Goal: Transaction & Acquisition: Purchase product/service

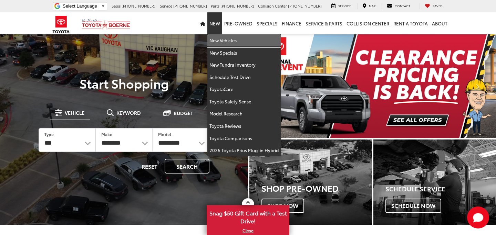
click at [221, 40] on link "New Vehicles" at bounding box center [243, 40] width 73 height 12
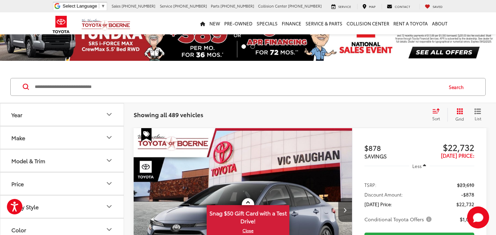
scroll to position [28, 0]
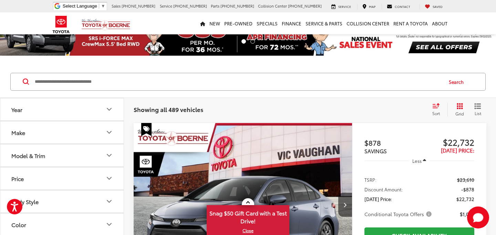
click at [111, 110] on icon "Year" at bounding box center [109, 109] width 8 height 8
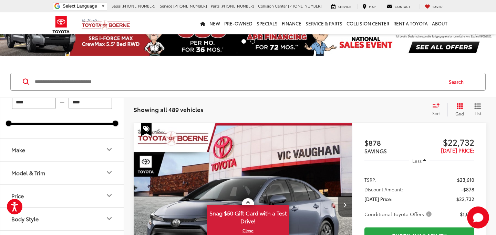
scroll to position [30, 0]
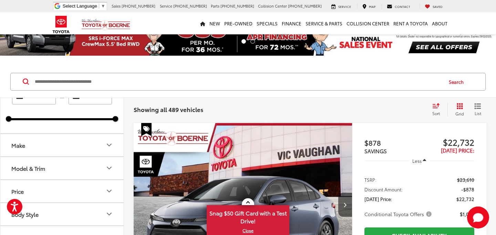
click at [101, 148] on button "Make" at bounding box center [62, 145] width 124 height 22
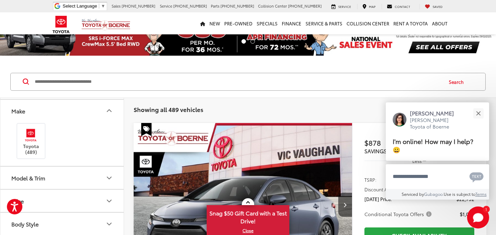
click at [106, 173] on button "Model & Trim" at bounding box center [62, 178] width 124 height 22
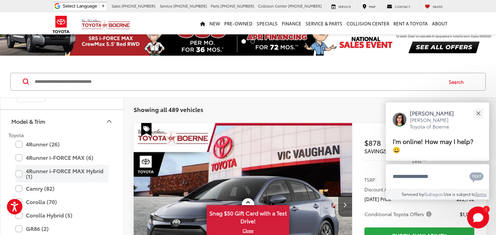
scroll to position [124, 0]
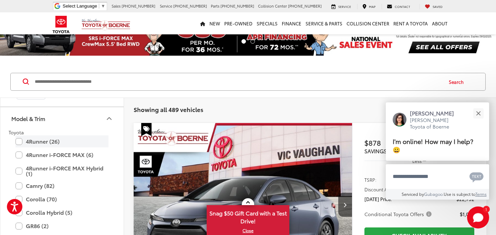
click at [18, 141] on label "4Runner (26)" at bounding box center [61, 142] width 93 height 12
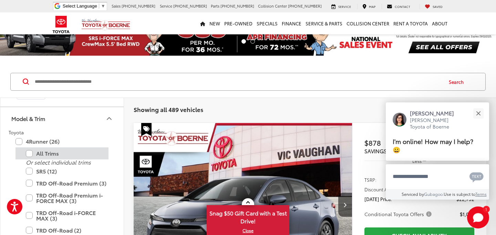
type input "****"
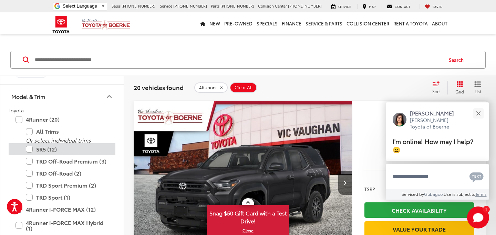
click at [29, 150] on label "SR5 (12)" at bounding box center [67, 150] width 83 height 12
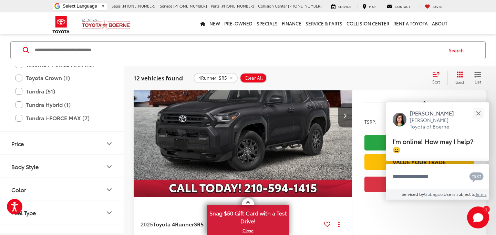
scroll to position [413, 0]
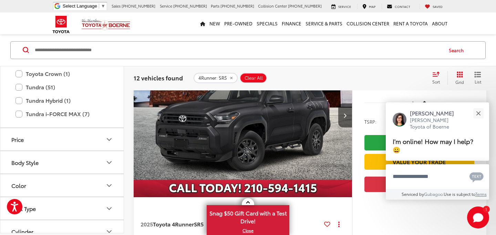
click at [106, 162] on icon "Body Style" at bounding box center [109, 162] width 8 height 8
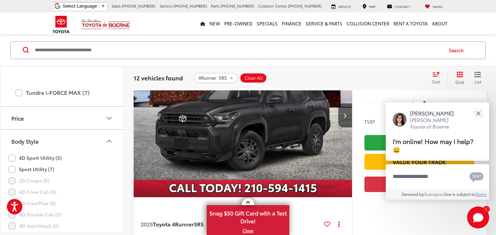
scroll to position [461, 0]
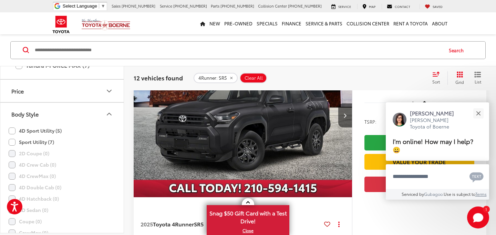
click at [108, 113] on icon "Body Style" at bounding box center [109, 114] width 4 height 2
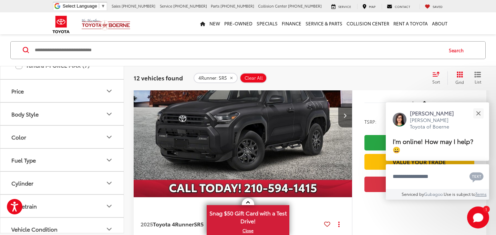
click at [107, 133] on icon "Color" at bounding box center [109, 137] width 8 height 8
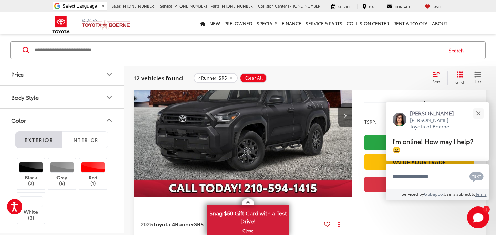
scroll to position [484, 0]
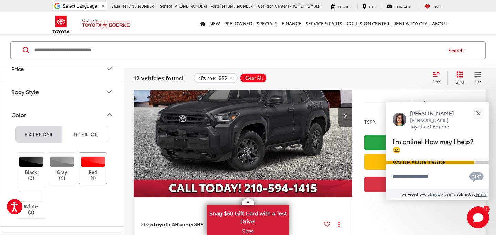
click at [100, 159] on div at bounding box center [93, 161] width 24 height 11
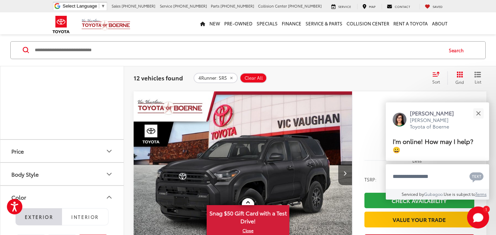
scroll to position [564, 0]
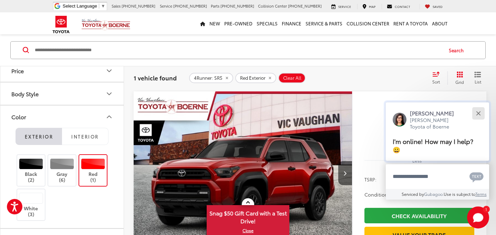
click at [476, 121] on button "Close" at bounding box center [478, 113] width 15 height 15
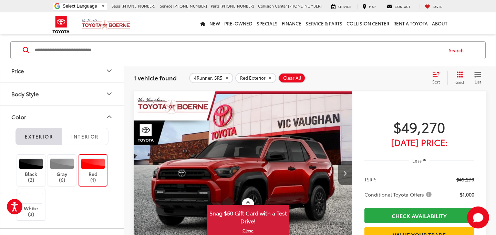
click at [311, 161] on img "2025 Toyota 4Runner SR5 0" at bounding box center [242, 174] width 219 height 165
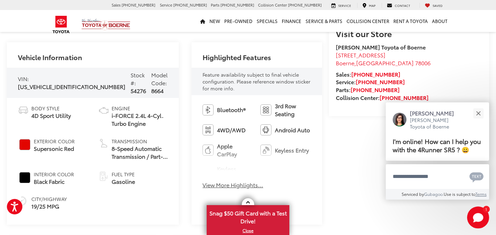
scroll to position [242, 0]
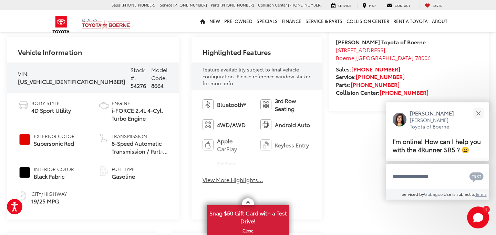
click at [219, 177] on button "View More Highlights..." at bounding box center [232, 180] width 61 height 8
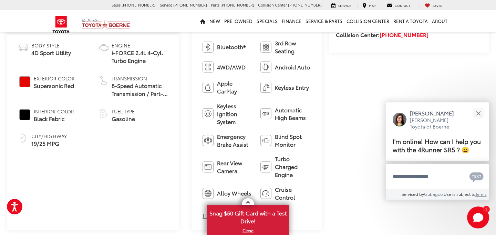
scroll to position [304, 0]
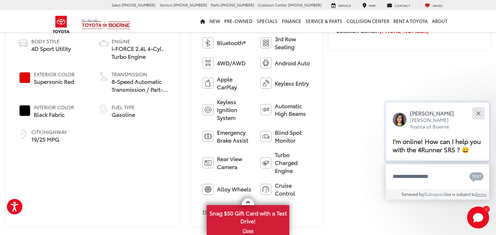
click at [476, 115] on div "Close" at bounding box center [478, 113] width 4 height 4
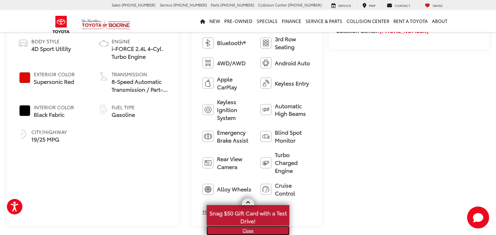
click at [244, 231] on link "X" at bounding box center [247, 231] width 81 height 8
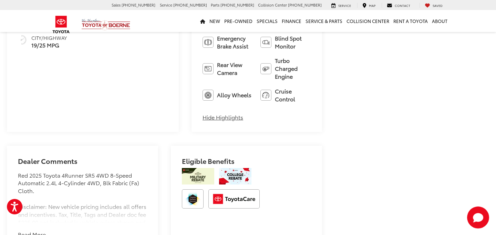
scroll to position [401, 0]
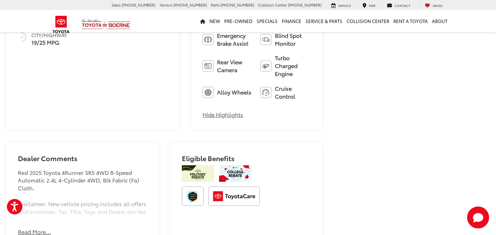
click at [45, 228] on button "Read More..." at bounding box center [34, 232] width 33 height 8
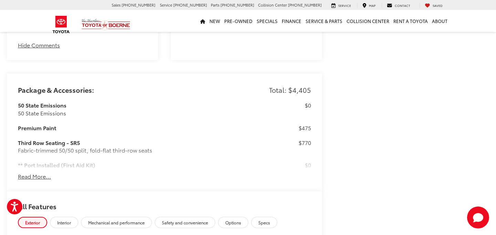
scroll to position [680, 0]
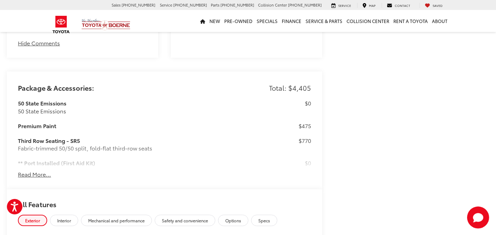
click at [42, 171] on button "Read More..." at bounding box center [34, 175] width 33 height 8
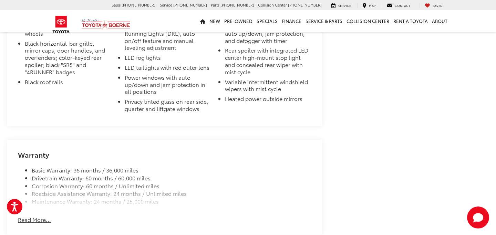
scroll to position [1476, 0]
click at [41, 215] on button "Read More..." at bounding box center [34, 219] width 33 height 8
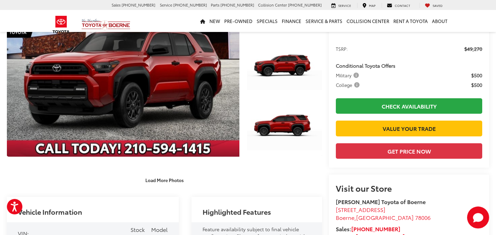
scroll to position [0, 0]
